Goal: Task Accomplishment & Management: Manage account settings

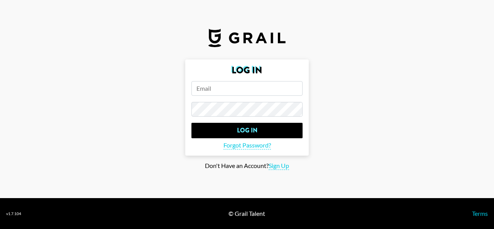
click at [234, 83] on input "email" at bounding box center [246, 88] width 111 height 15
paste input "[EMAIL_ADDRESS][DOMAIN_NAME]"
type input "[EMAIL_ADDRESS][DOMAIN_NAME]"
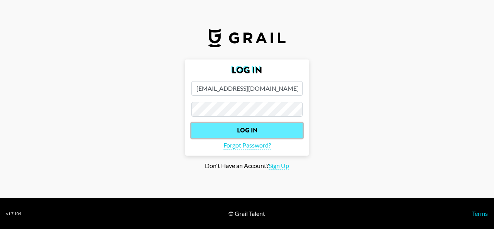
click at [266, 127] on input "Log In" at bounding box center [246, 130] width 111 height 15
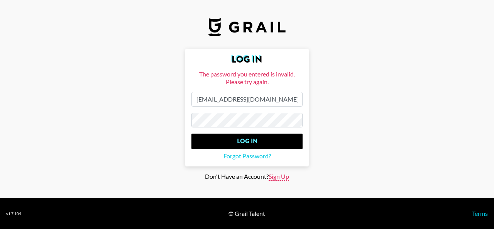
click at [284, 172] on span "Sign Up" at bounding box center [278, 176] width 20 height 8
type input "Sign Up"
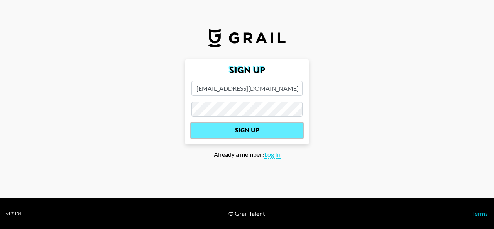
click at [260, 129] on input "Sign Up" at bounding box center [246, 130] width 111 height 15
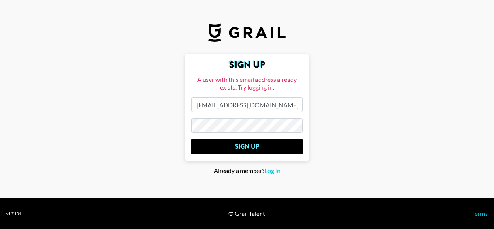
click at [370, 119] on main "Sign Up A user with this email address already exists. Try logging in. [PERSON_…" at bounding box center [246, 114] width 481 height 121
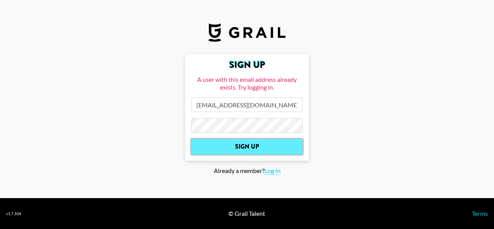
click at [273, 148] on input "Sign Up" at bounding box center [246, 146] width 111 height 15
click at [249, 147] on input "Sign Up" at bounding box center [246, 146] width 111 height 15
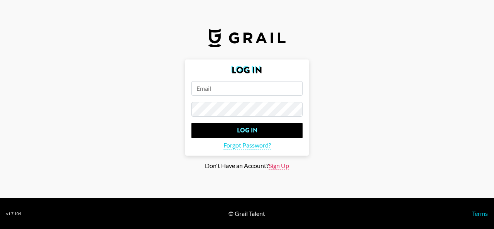
click at [282, 165] on span "Sign Up" at bounding box center [278, 166] width 20 height 8
type input "Sign Up"
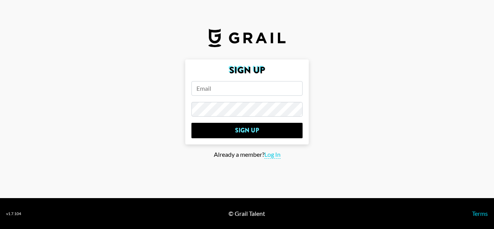
click at [243, 89] on input "email" at bounding box center [246, 88] width 111 height 15
paste input "[EMAIL_ADDRESS][DOMAIN_NAME]"
type input "[EMAIL_ADDRESS][DOMAIN_NAME]"
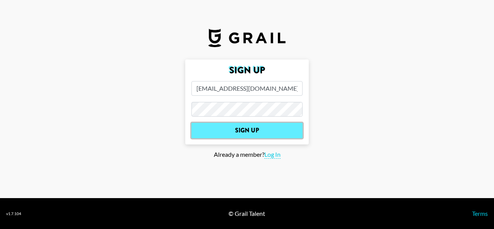
click at [257, 129] on input "Sign Up" at bounding box center [246, 130] width 111 height 15
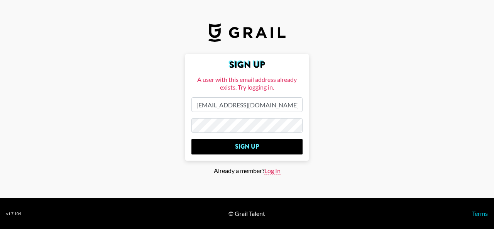
click at [276, 171] on span "Log In" at bounding box center [272, 171] width 16 height 8
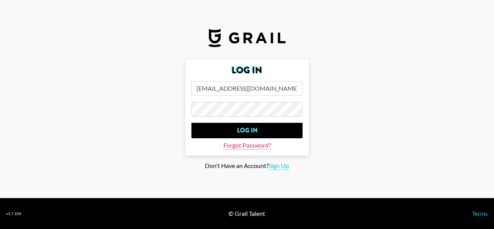
click at [260, 144] on span "Forgot Password?" at bounding box center [246, 145] width 47 height 8
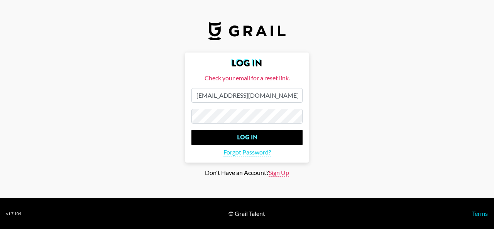
click at [278, 172] on span "Sign Up" at bounding box center [278, 173] width 20 height 8
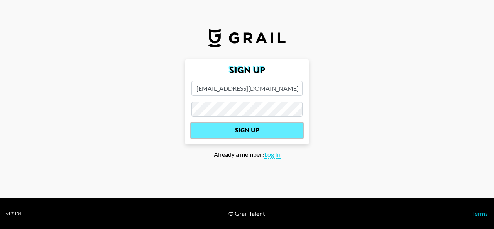
click at [249, 132] on input "Sign Up" at bounding box center [246, 130] width 111 height 15
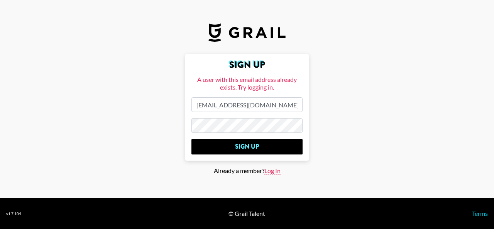
click at [273, 174] on span "Log In" at bounding box center [272, 171] width 16 height 8
type input "Log In"
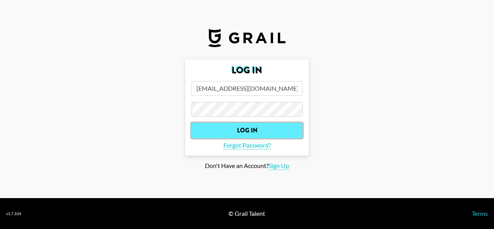
click at [249, 127] on input "Log In" at bounding box center [246, 130] width 111 height 15
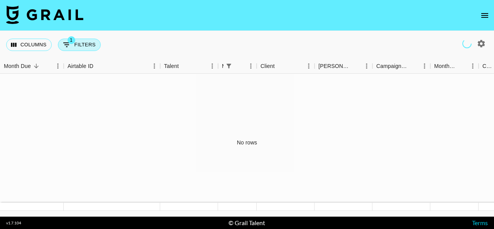
click at [76, 47] on button "1 Filters" at bounding box center [79, 45] width 43 height 12
select select "managerIds"
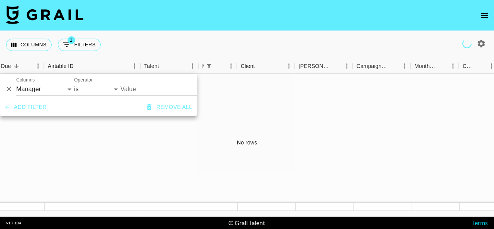
scroll to position [0, 20]
click at [122, 135] on div "No rows" at bounding box center [247, 142] width 494 height 137
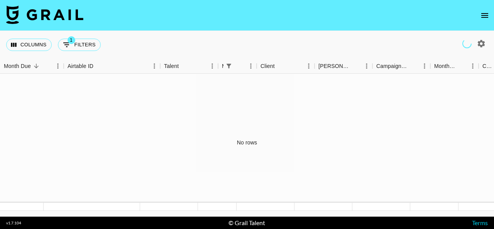
scroll to position [0, 0]
click at [485, 20] on icon "open drawer" at bounding box center [484, 15] width 9 height 9
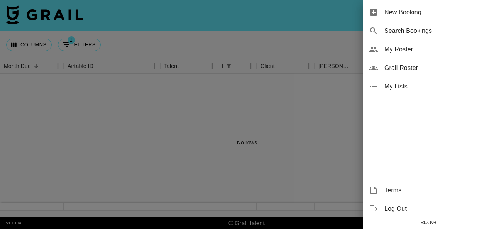
click at [333, 128] on div at bounding box center [247, 114] width 494 height 229
